Goal: Transaction & Acquisition: Purchase product/service

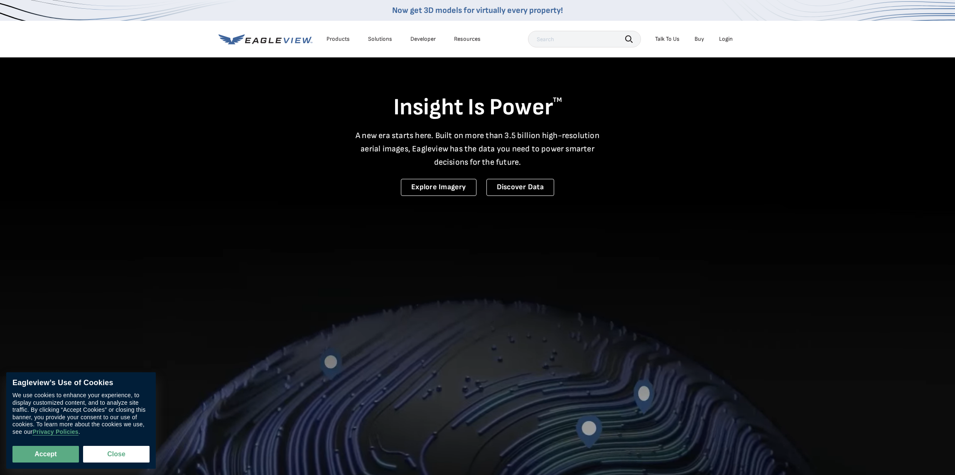
click at [724, 38] on div "Login" at bounding box center [726, 38] width 14 height 7
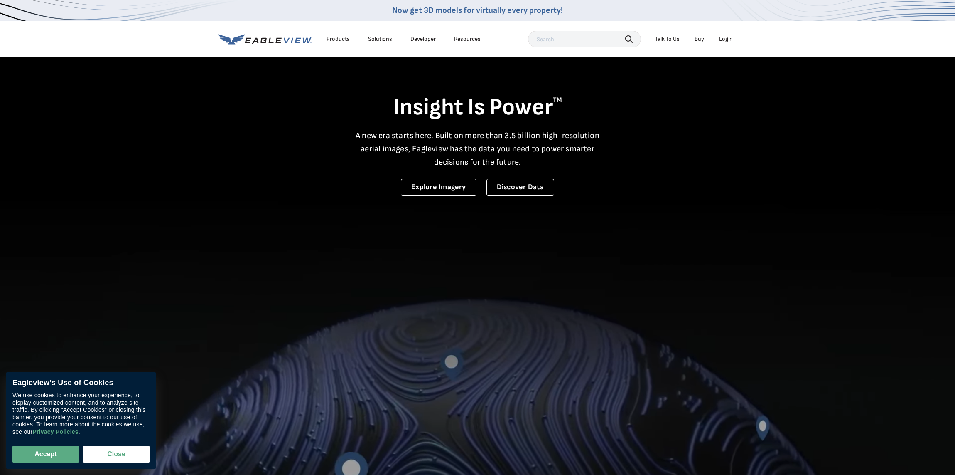
click at [729, 39] on div "Login" at bounding box center [726, 38] width 14 height 7
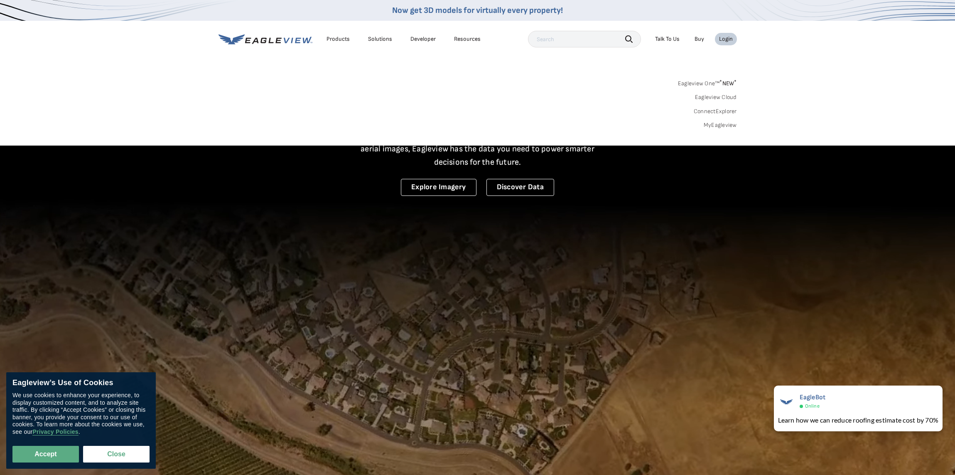
click at [726, 40] on div "Login" at bounding box center [726, 38] width 14 height 7
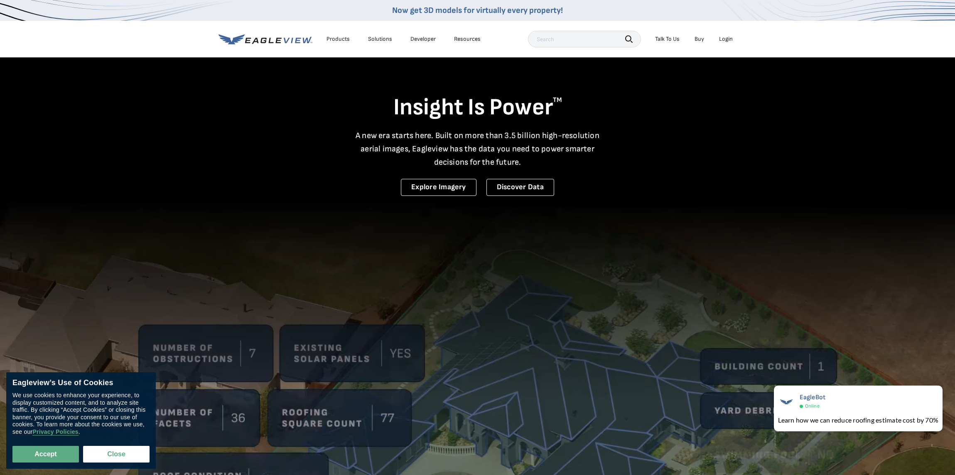
click at [729, 39] on div "Login" at bounding box center [726, 38] width 14 height 7
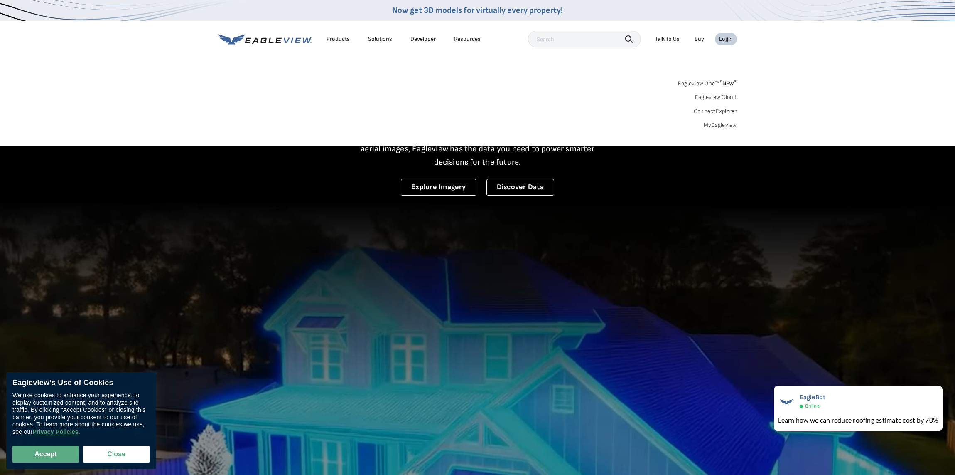
click at [724, 126] on link "MyEagleview" at bounding box center [720, 124] width 33 height 7
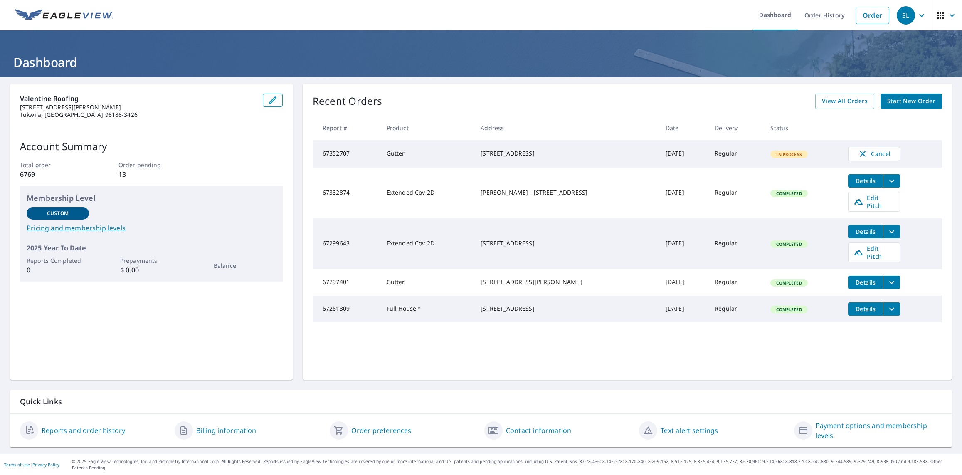
drag, startPoint x: 529, startPoint y: 162, endPoint x: 457, endPoint y: 142, distance: 74.4
click at [457, 142] on tr "67352707 Gutter [STREET_ADDRESS] [DATE] Regular In Process Cancel" at bounding box center [627, 153] width 629 height 27
click at [457, 142] on td "Gutter" at bounding box center [427, 153] width 94 height 27
drag, startPoint x: 456, startPoint y: 150, endPoint x: 508, endPoint y: 161, distance: 53.1
click at [508, 161] on tr "67352707 Gutter [STREET_ADDRESS] [DATE] Regular In Process Cancel" at bounding box center [627, 153] width 629 height 27
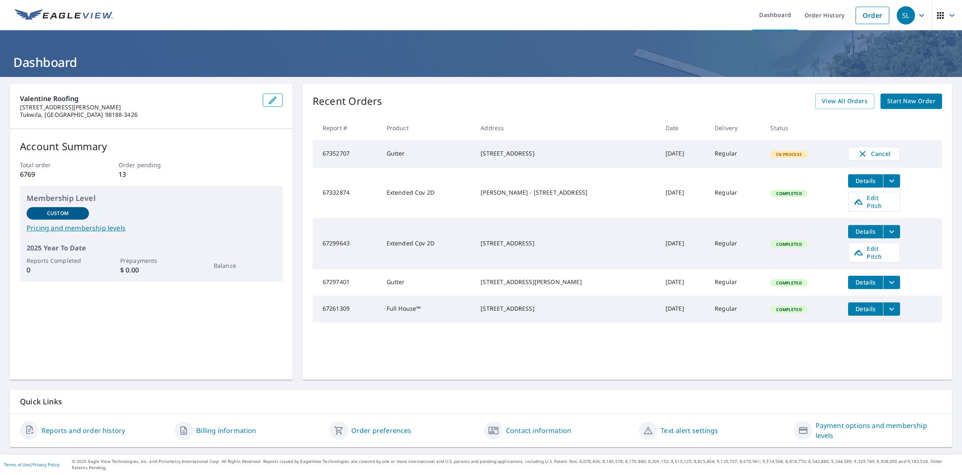
click at [508, 157] on div "[STREET_ADDRESS]" at bounding box center [565, 153] width 171 height 8
drag, startPoint x: 536, startPoint y: 165, endPoint x: 465, endPoint y: 147, distance: 72.8
click at [474, 147] on td "[STREET_ADDRESS]" at bounding box center [566, 153] width 185 height 27
drag, startPoint x: 465, startPoint y: 187, endPoint x: 546, endPoint y: 198, distance: 81.9
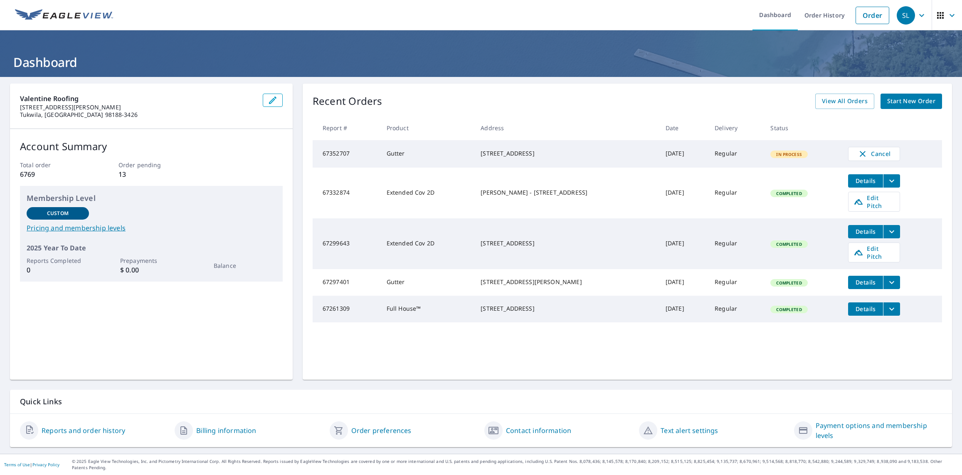
click at [546, 198] on td "[PERSON_NAME] - [STREET_ADDRESS]" at bounding box center [566, 192] width 185 height 51
click at [546, 197] on div "[PERSON_NAME] - [STREET_ADDRESS]" at bounding box center [565, 192] width 171 height 8
click at [847, 101] on span "View All Orders" at bounding box center [845, 101] width 46 height 10
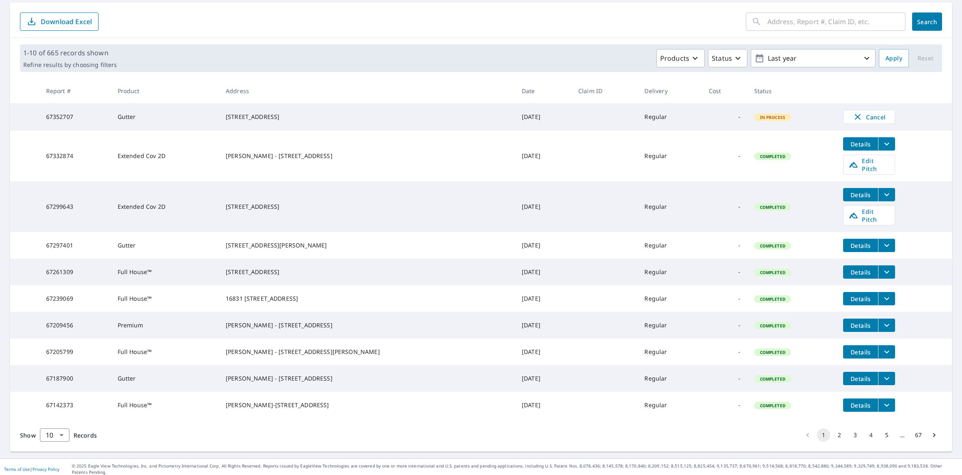
scroll to position [86, 0]
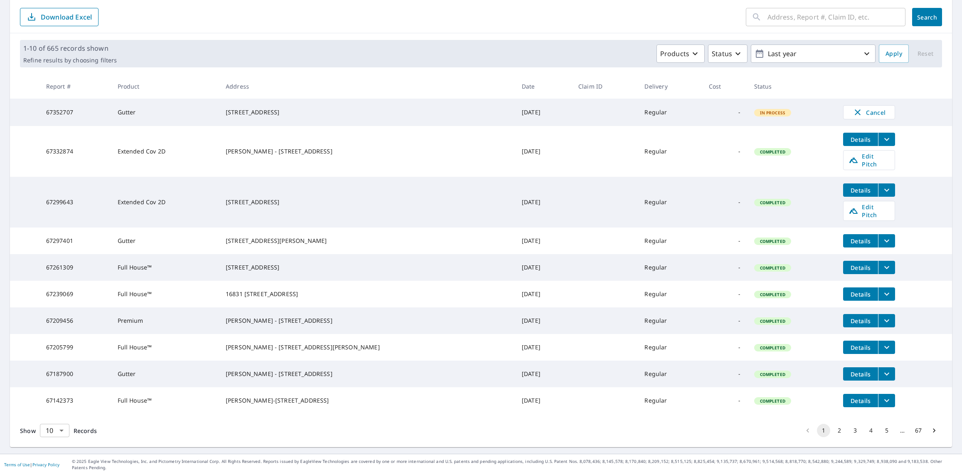
click at [56, 441] on body "SL SL Dashboard Order History Order SL Dashboard / Order History Order History …" at bounding box center [481, 237] width 962 height 475
click at [57, 460] on li "100" at bounding box center [54, 457] width 30 height 15
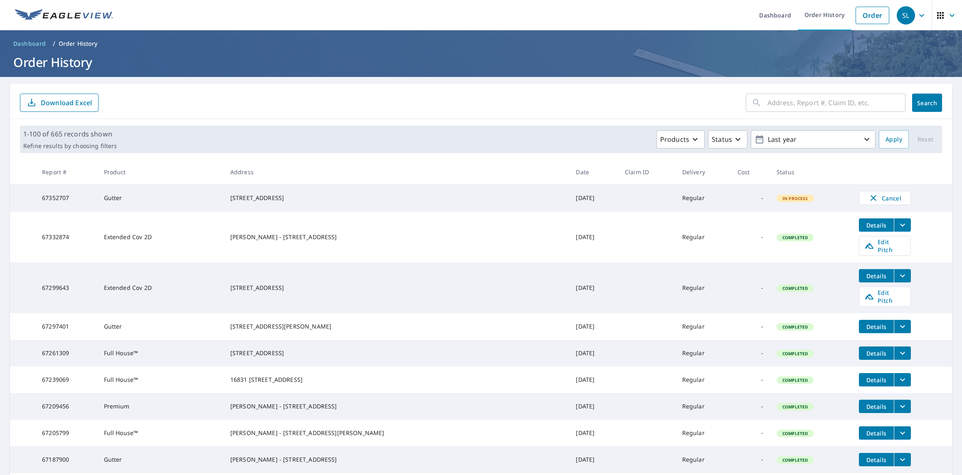
click at [916, 17] on icon "button" at bounding box center [921, 15] width 10 height 10
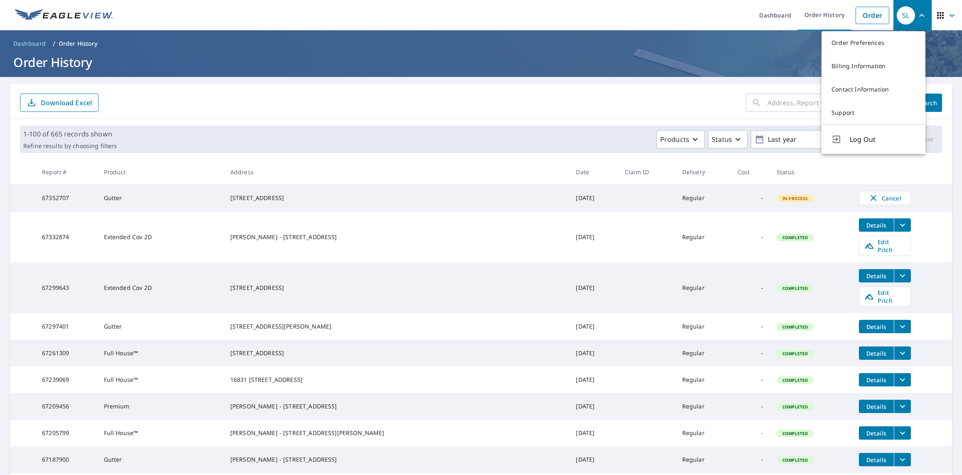
drag, startPoint x: 39, startPoint y: 41, endPoint x: 105, endPoint y: 36, distance: 66.7
click at [38, 41] on span "Dashboard" at bounding box center [29, 43] width 33 height 8
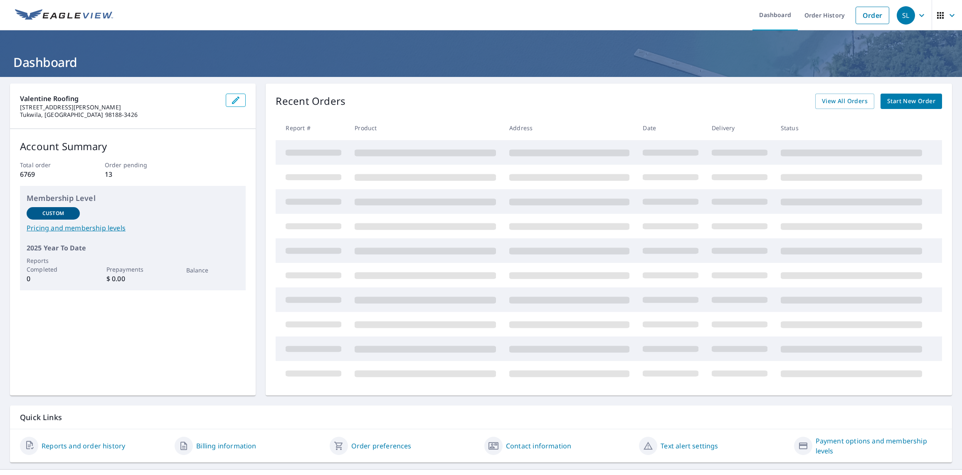
click at [38, 10] on img at bounding box center [64, 15] width 98 height 12
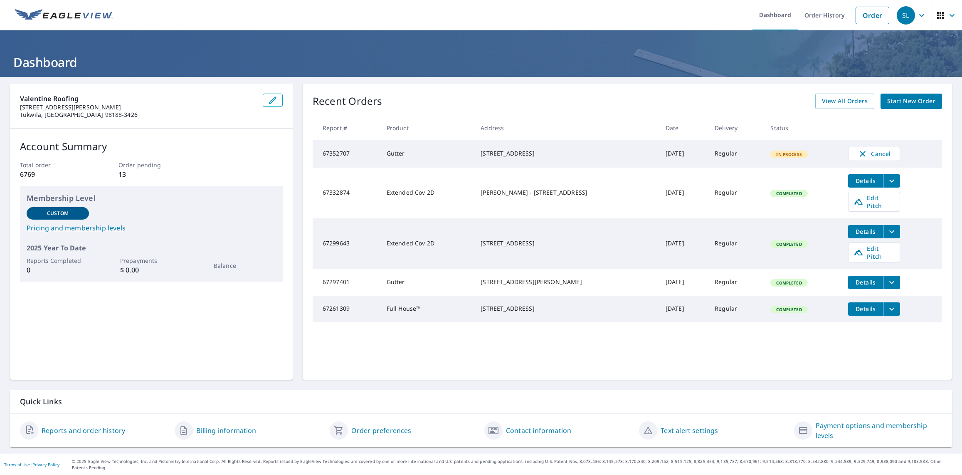
click at [907, 99] on span "Start New Order" at bounding box center [911, 101] width 48 height 10
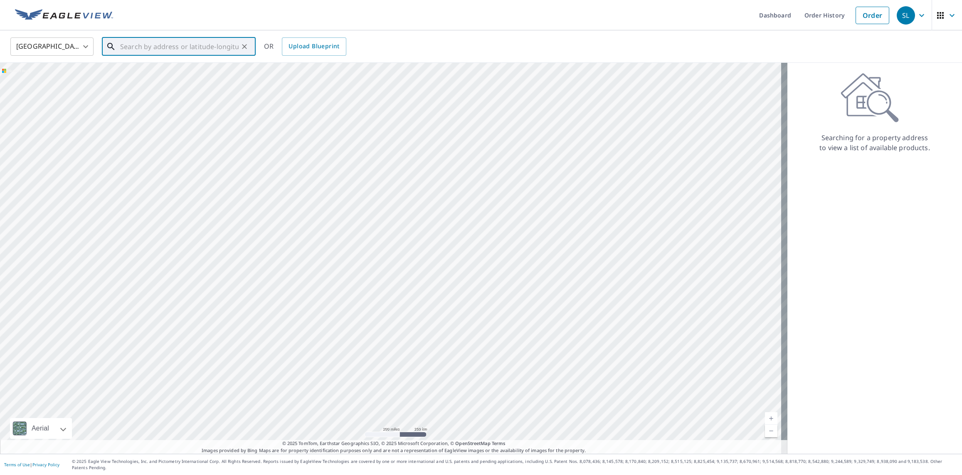
click at [203, 52] on input "text" at bounding box center [179, 46] width 118 height 23
click at [201, 69] on span "[STREET_ADDRESS]" at bounding box center [183, 71] width 130 height 10
type input "[STREET_ADDRESS]"
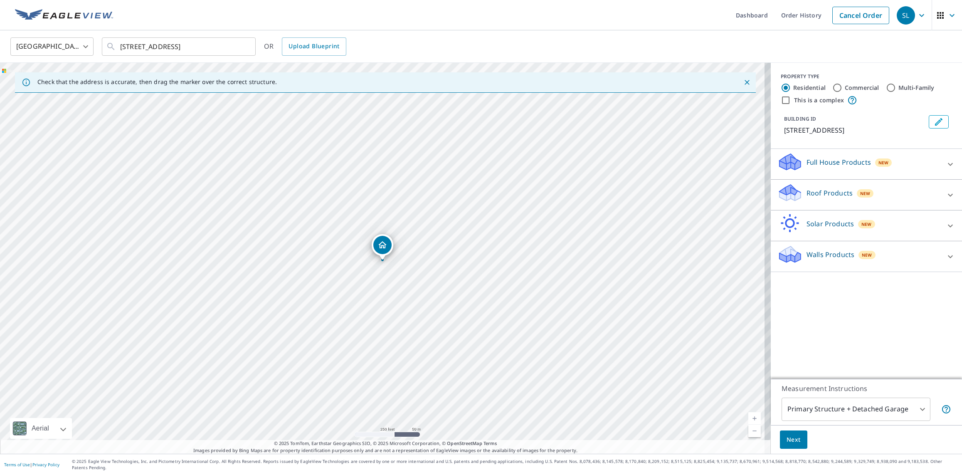
click at [795, 448] on button "Next" at bounding box center [793, 439] width 27 height 19
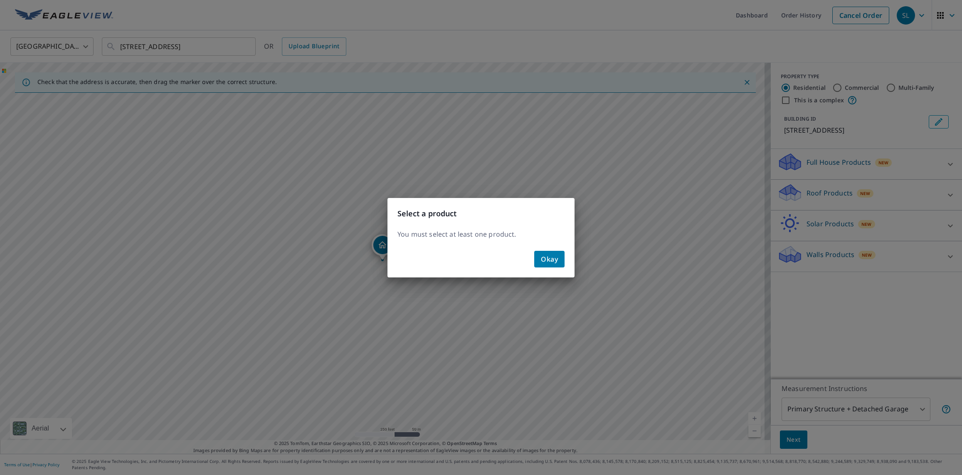
click at [548, 263] on span "Okay" at bounding box center [549, 259] width 17 height 12
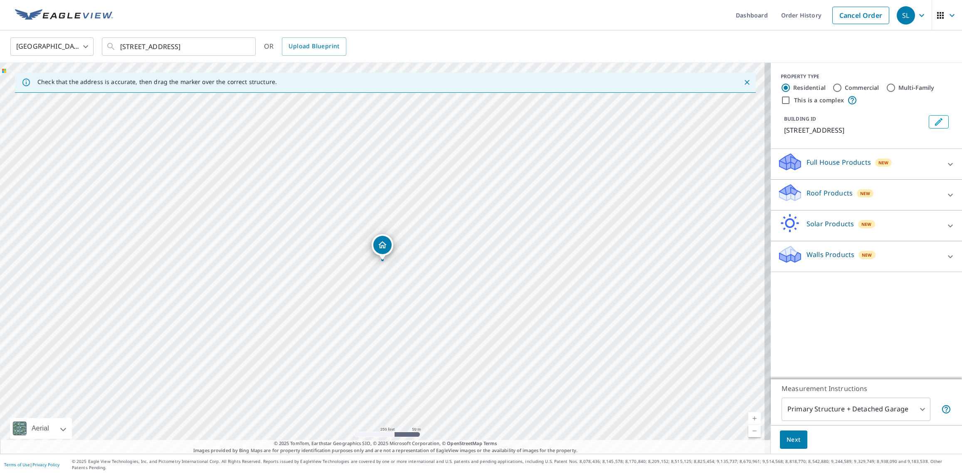
click at [913, 168] on div "Full House Products New" at bounding box center [858, 164] width 163 height 24
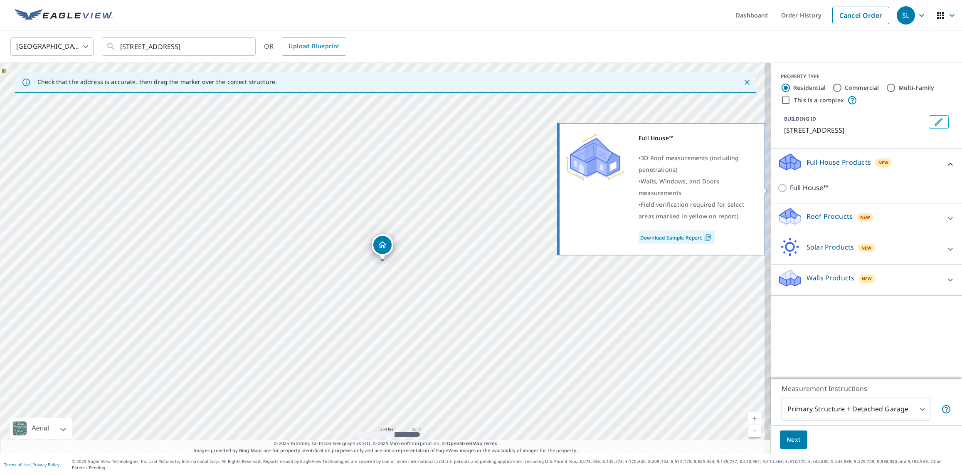
click at [812, 188] on p "Full House™" at bounding box center [809, 187] width 39 height 10
click at [790, 188] on input "Full House™" at bounding box center [783, 188] width 12 height 10
checkbox input "true"
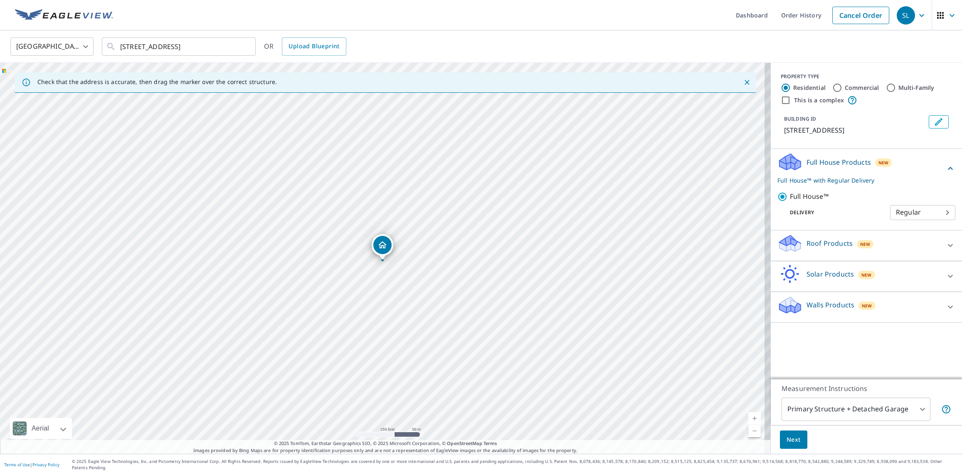
click at [795, 445] on button "Next" at bounding box center [793, 439] width 27 height 19
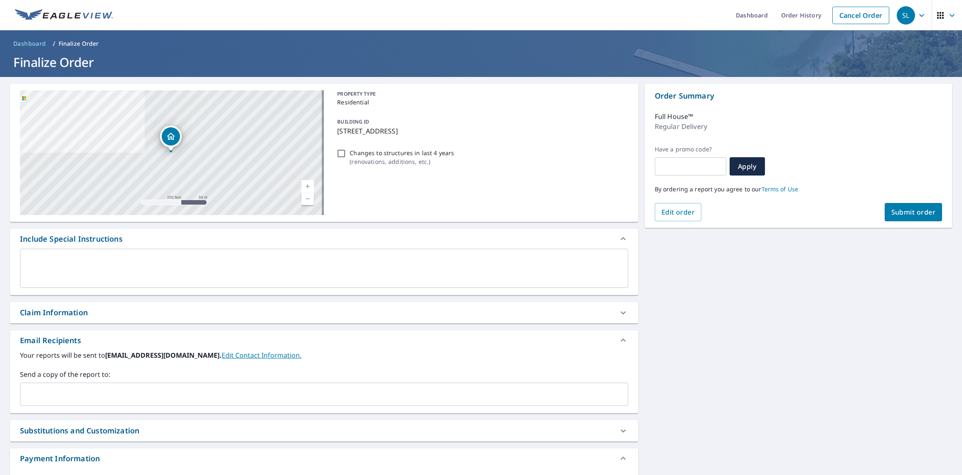
click at [677, 171] on input "text" at bounding box center [690, 166] width 71 height 23
click at [341, 152] on input "Changes to structures in last 4 years ( renovations, additions, etc. )" at bounding box center [341, 153] width 10 height 10
checkbox input "true"
click at [684, 164] on input "text" at bounding box center [690, 166] width 71 height 23
paste input "AU25-2LTX5-49AS7"
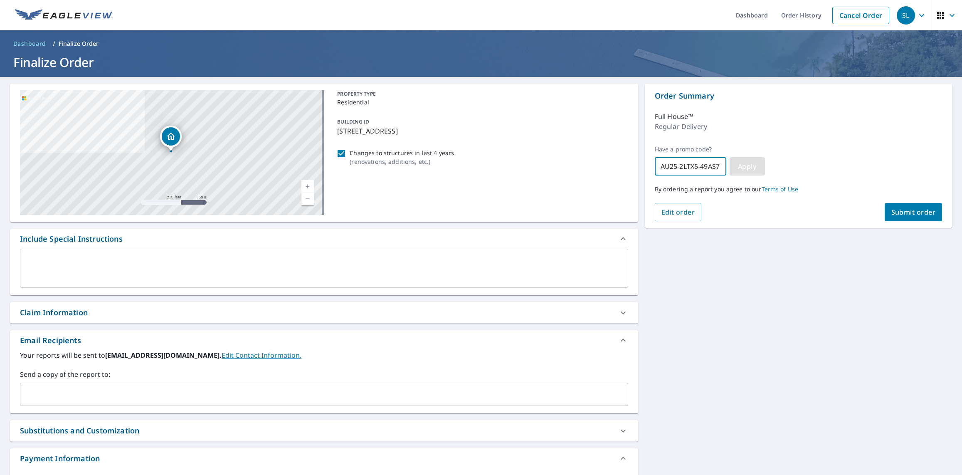
type input "AU25-2LTX5-49AS7"
click at [742, 163] on span "Apply" at bounding box center [747, 166] width 22 height 9
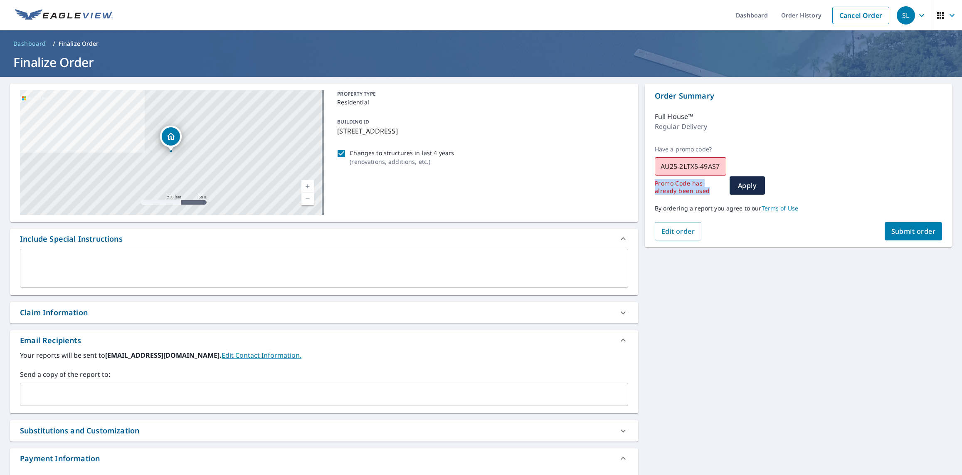
drag, startPoint x: 704, startPoint y: 191, endPoint x: 650, endPoint y: 184, distance: 54.4
click at [655, 184] on p "Promo Code has already been used" at bounding box center [688, 187] width 66 height 15
copy p "Promo Code has already been used"
